Goal: Check status: Check status

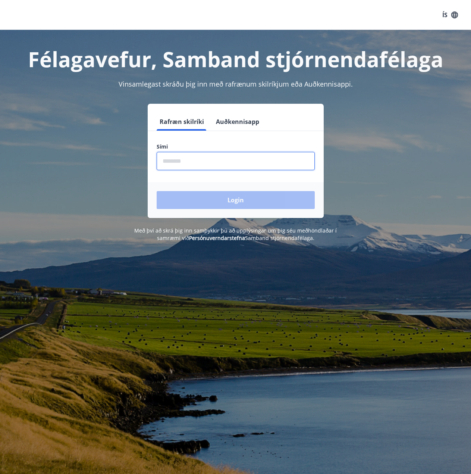
click at [217, 159] on input "phone" at bounding box center [236, 161] width 158 height 18
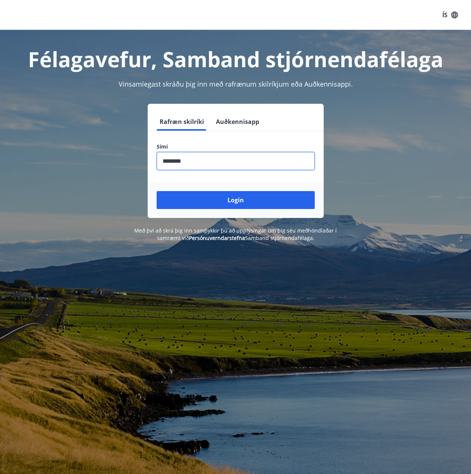
type input "********"
click at [157, 191] on button "Login" at bounding box center [236, 200] width 158 height 18
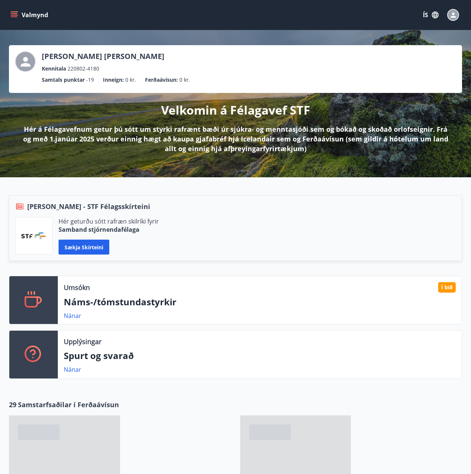
click at [5, 11] on div "Valmynd ÍS" at bounding box center [235, 15] width 471 height 30
click at [15, 13] on icon "menu" at bounding box center [13, 14] width 7 height 7
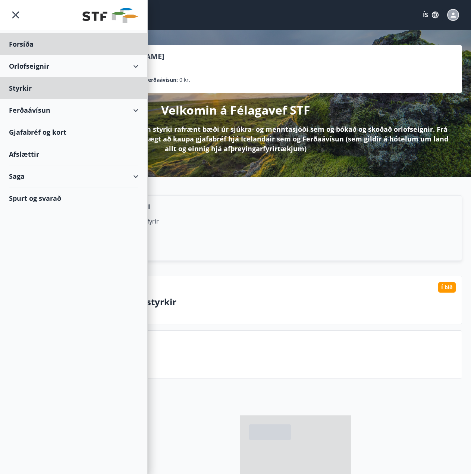
click at [75, 90] on div "Styrkir" at bounding box center [73, 88] width 129 height 22
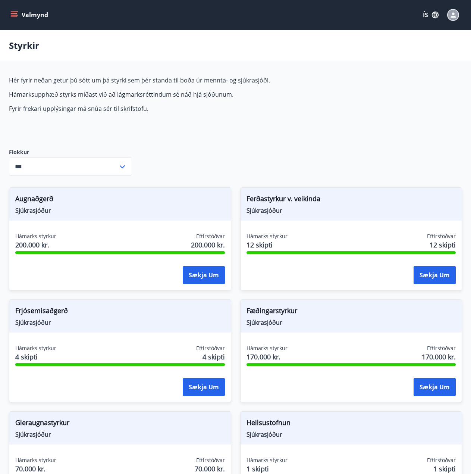
type input "***"
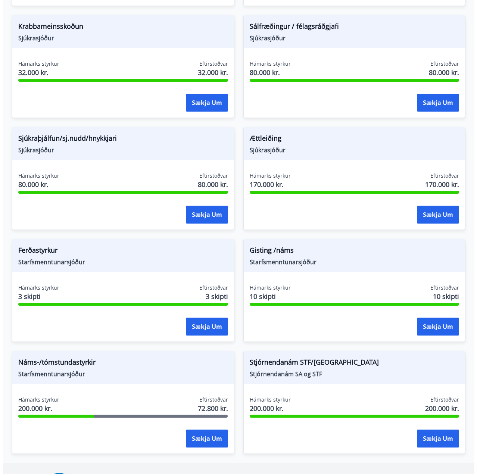
scroll to position [783, 0]
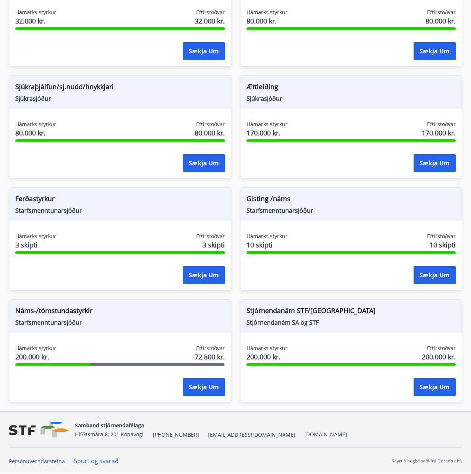
click at [151, 327] on div "Náms-/tómstundastyrkir Starfsmenntunarsjóður" at bounding box center [120, 316] width 222 height 33
click at [156, 385] on div "Sækja um" at bounding box center [120, 387] width 210 height 19
click at [201, 388] on button "Sækja um" at bounding box center [204, 387] width 42 height 18
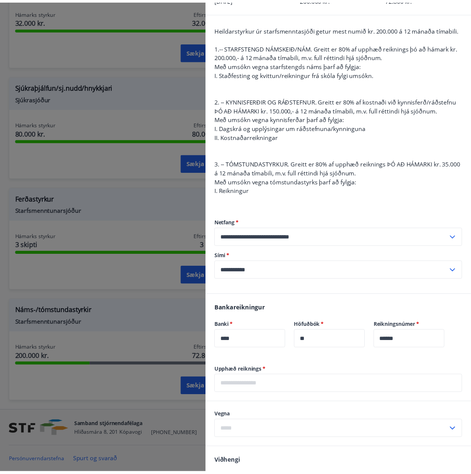
scroll to position [0, 0]
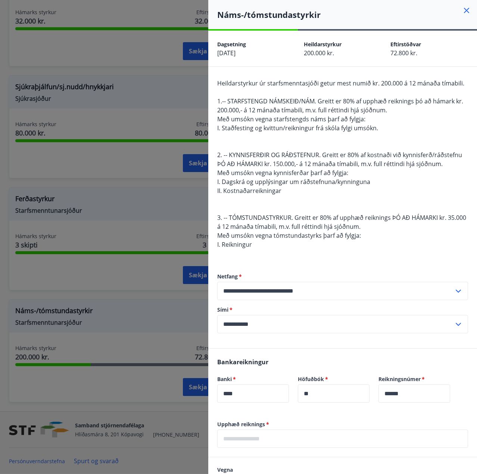
click at [465, 9] on div "Náms-/tómstundastyrkir" at bounding box center [342, 14] width 269 height 29
click at [462, 12] on icon at bounding box center [466, 10] width 9 height 9
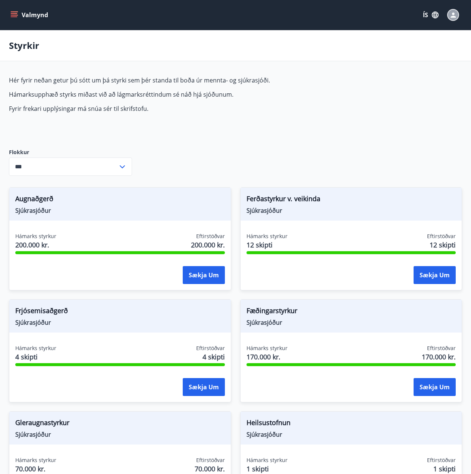
click at [21, 13] on button "Valmynd" at bounding box center [30, 14] width 42 height 13
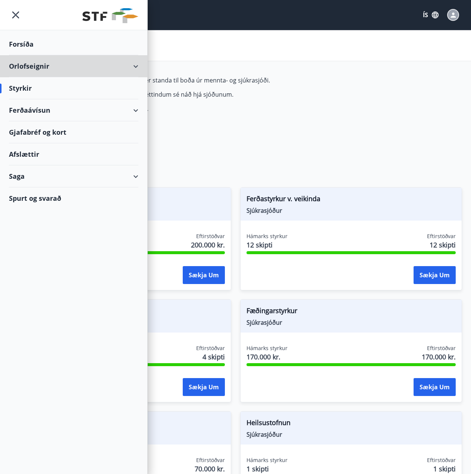
click at [66, 65] on div "Orlofseignir" at bounding box center [73, 66] width 129 height 22
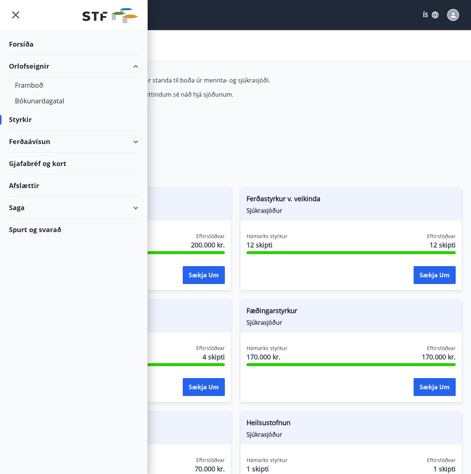
click at [66, 65] on div "Orlofseignir" at bounding box center [73, 66] width 129 height 22
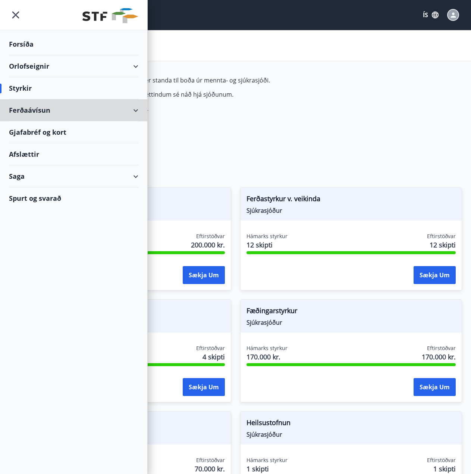
click at [90, 108] on div "Ferðaávísun" at bounding box center [73, 110] width 129 height 22
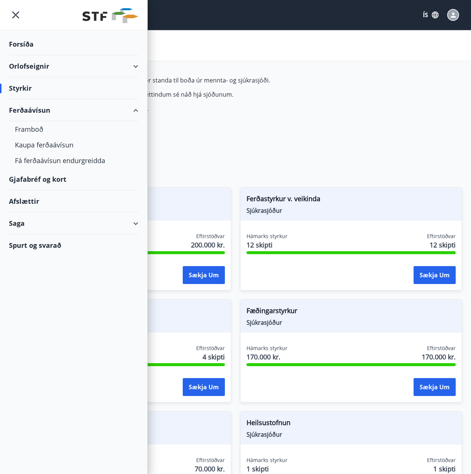
click at [90, 108] on div "Ferðaávísun" at bounding box center [73, 110] width 129 height 22
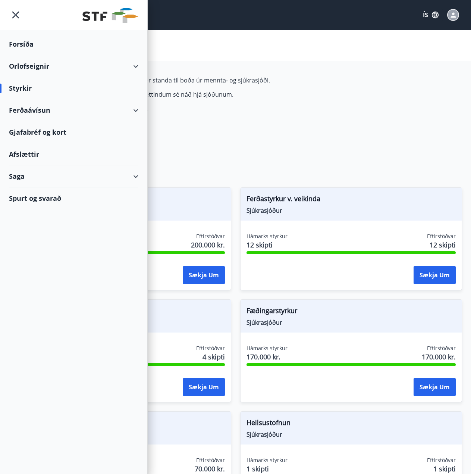
click at [68, 175] on div "Saga" at bounding box center [73, 176] width 129 height 22
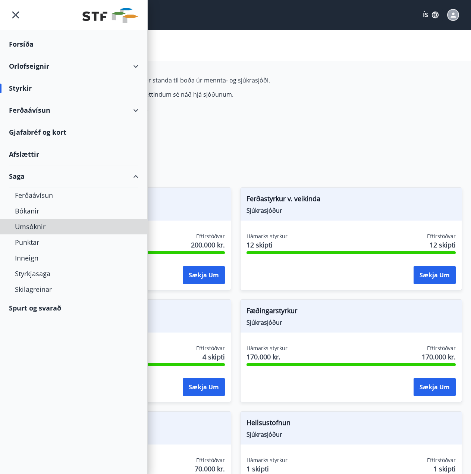
click at [37, 223] on div "Umsóknir" at bounding box center [74, 227] width 118 height 16
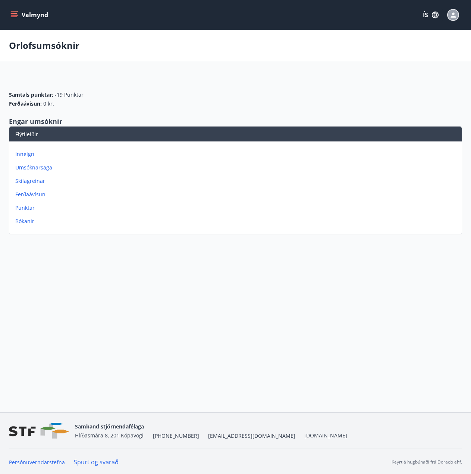
click at [45, 166] on p "Umsóknarsaga" at bounding box center [237, 167] width 444 height 7
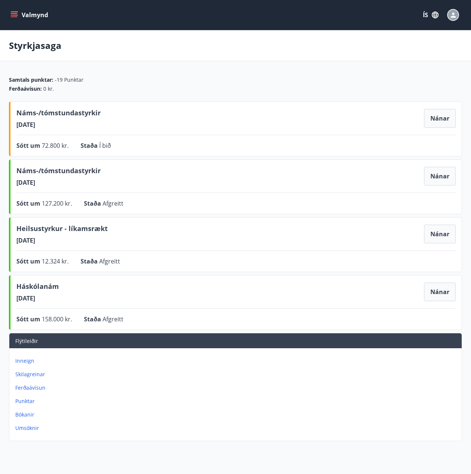
click at [445, 115] on button "Nánar" at bounding box center [440, 118] width 32 height 19
